Goal: Task Accomplishment & Management: Use online tool/utility

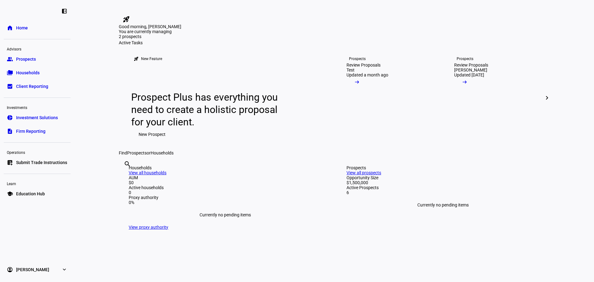
click at [37, 55] on link "group Prospects" at bounding box center [37, 59] width 67 height 12
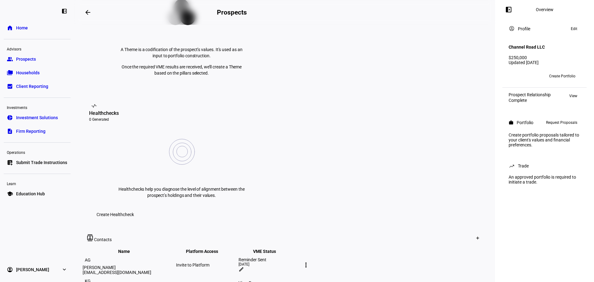
scroll to position [217, 0]
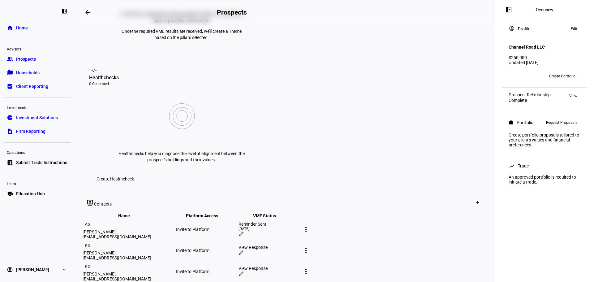
click at [244, 231] on mat-icon "edit" at bounding box center [242, 234] width 6 height 6
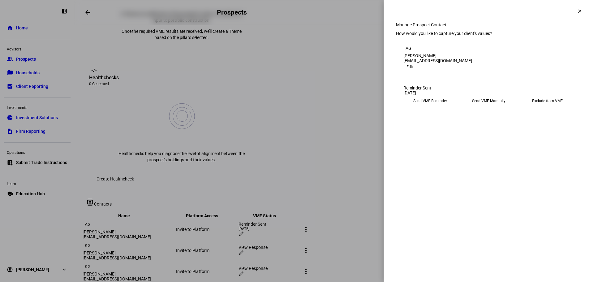
click at [475, 106] on eth-mega-radio-button "Send VME Manually" at bounding box center [489, 100] width 54 height 11
click at [425, 121] on span "Copy Link" at bounding box center [417, 116] width 16 height 10
